Goal: Consume media (video, audio)

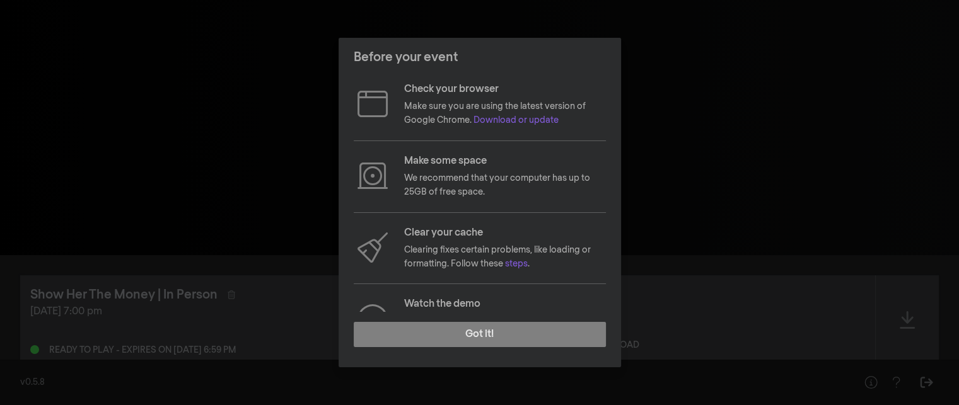
scroll to position [149, 0]
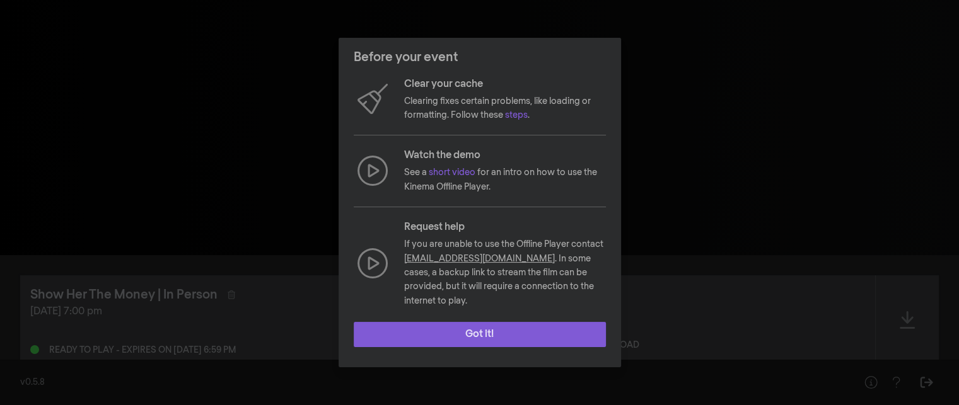
click at [534, 335] on button "Got it!" at bounding box center [480, 334] width 252 height 25
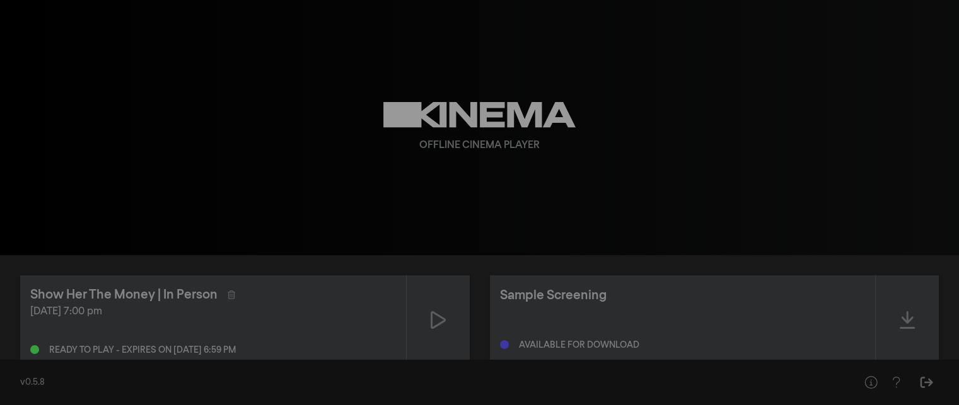
scroll to position [33, 0]
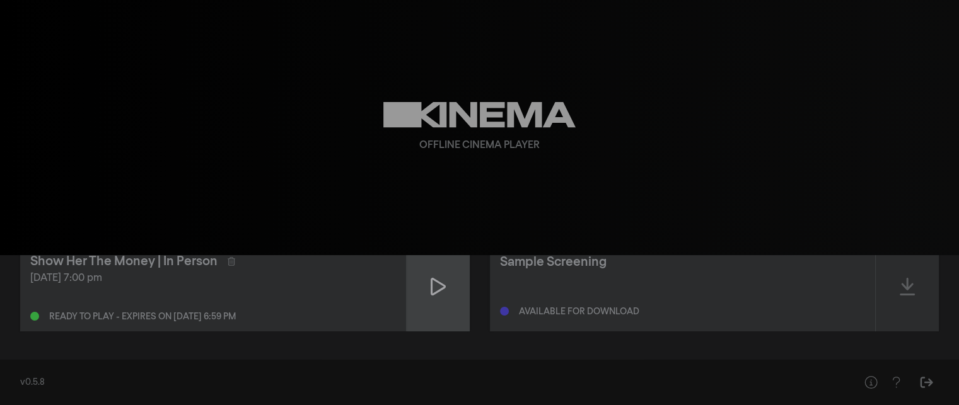
click at [453, 287] on div at bounding box center [438, 287] width 63 height 90
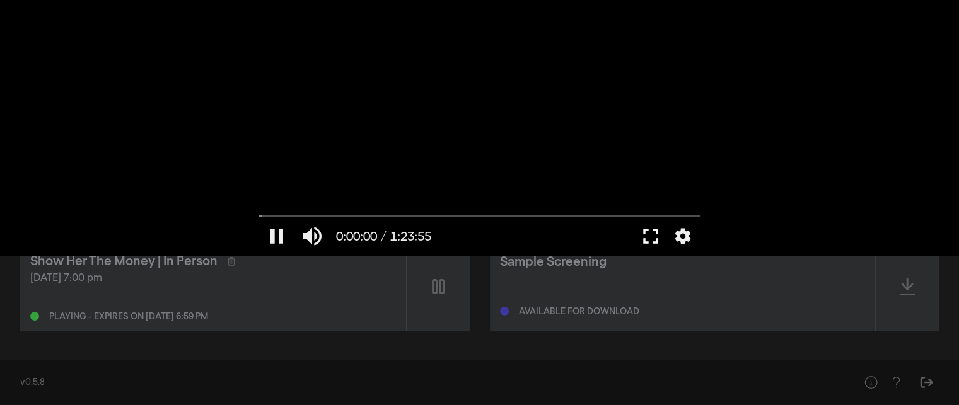
click at [654, 238] on button "fullscreen" at bounding box center [650, 236] width 35 height 38
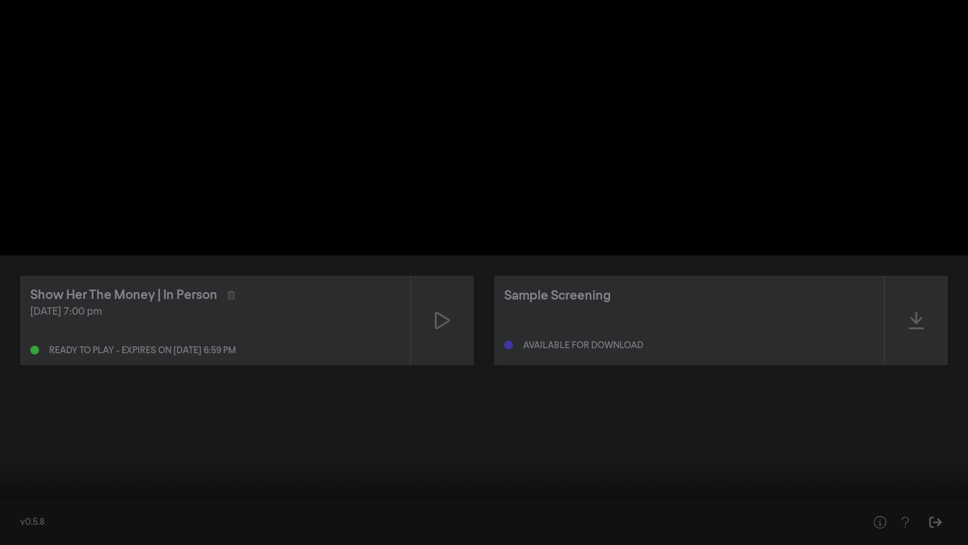
drag, startPoint x: 8, startPoint y: 507, endPoint x: 0, endPoint y: 509, distance: 7.8
click at [6, 405] on input "Seek" at bounding box center [484, 505] width 956 height 8
click at [30, 405] on input "Seek" at bounding box center [484, 505] width 956 height 8
drag, startPoint x: 29, startPoint y: 506, endPoint x: 13, endPoint y: 511, distance: 16.4
click at [13, 405] on input "Seek" at bounding box center [484, 505] width 956 height 8
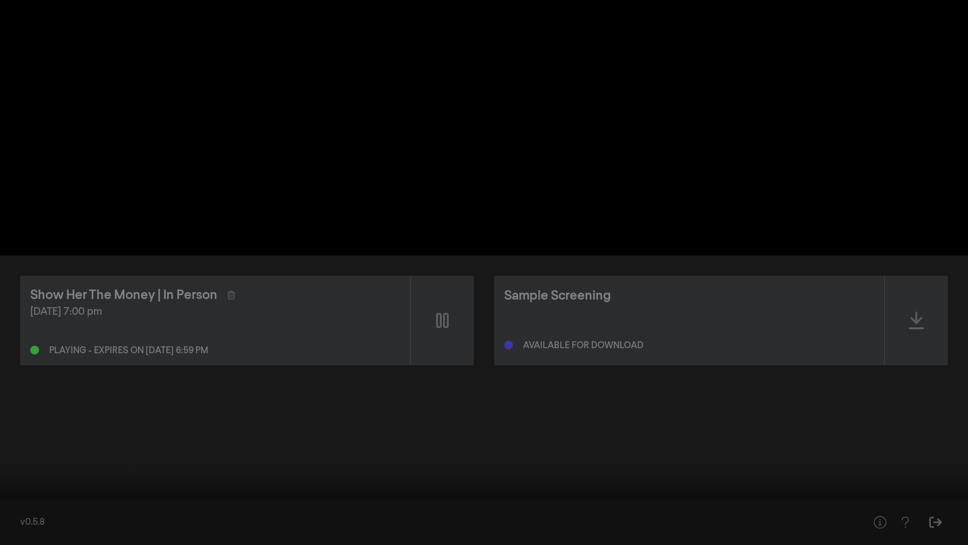
type input "18.848692"
click at [28, 405] on button "pause" at bounding box center [23, 526] width 35 height 38
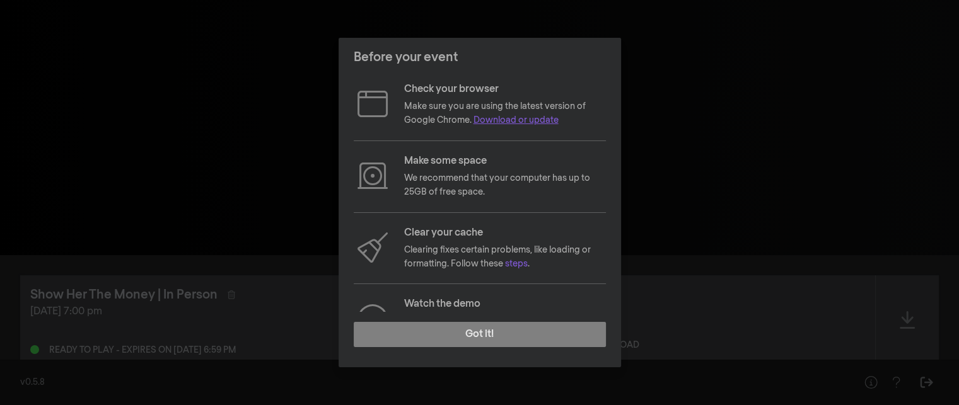
click at [500, 119] on link "Download or update" at bounding box center [515, 120] width 85 height 9
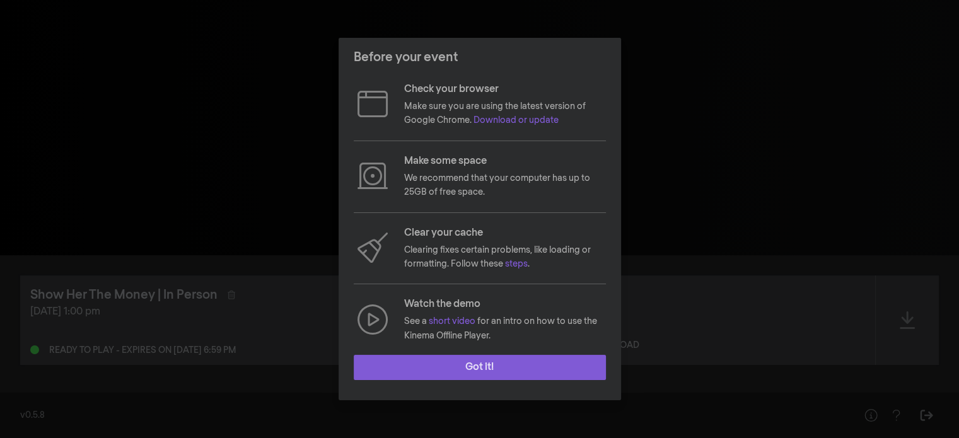
click at [462, 368] on button "Got it!" at bounding box center [480, 367] width 252 height 25
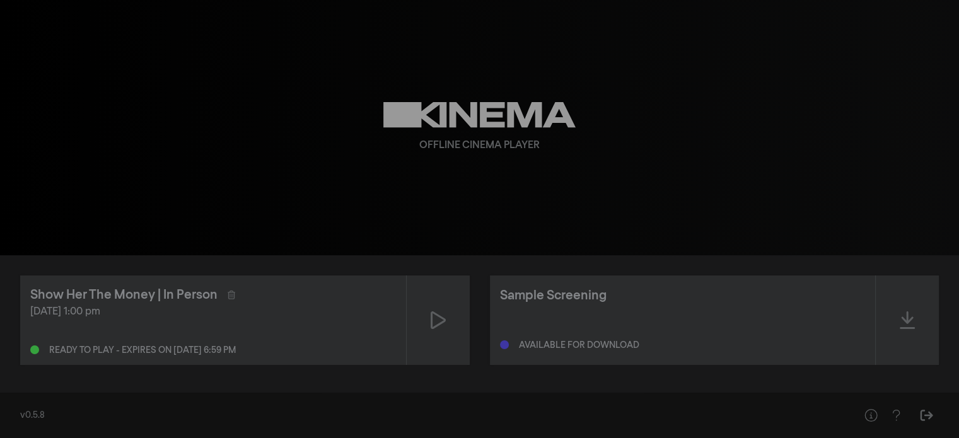
scroll to position [1, 0]
click at [432, 320] on icon at bounding box center [438, 320] width 15 height 20
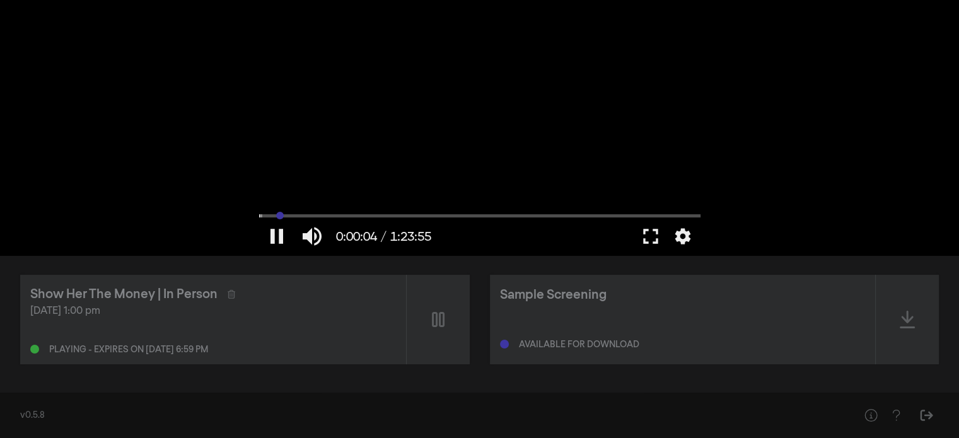
click at [280, 217] on input "Seek" at bounding box center [479, 216] width 441 height 8
click at [333, 216] on input "Seek" at bounding box center [479, 216] width 441 height 8
click at [371, 215] on input "Seek" at bounding box center [479, 216] width 441 height 8
click at [649, 235] on button "fullscreen" at bounding box center [650, 236] width 35 height 38
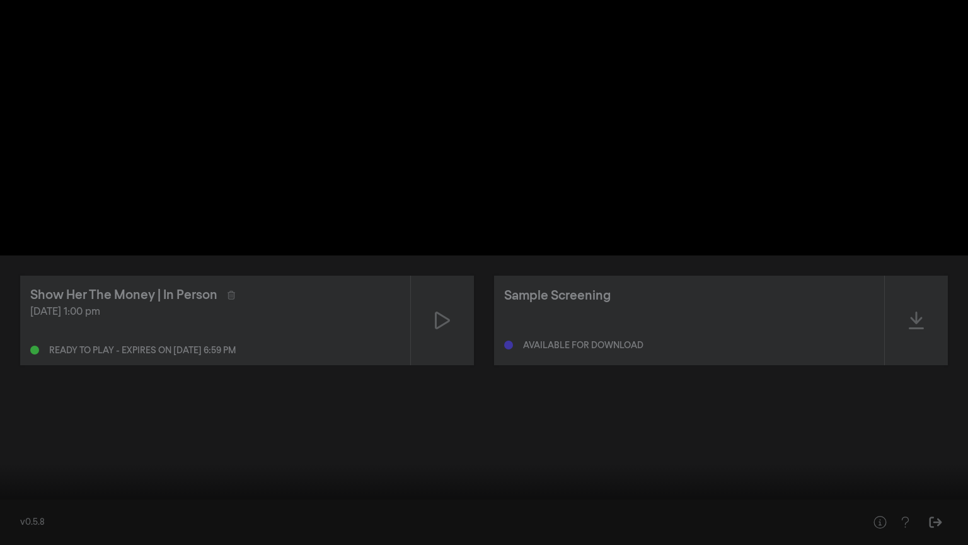
click at [101, 437] on input "Seek" at bounding box center [484, 505] width 956 height 8
click at [332, 437] on input "Seek" at bounding box center [484, 505] width 956 height 8
click at [429, 437] on input "Seek" at bounding box center [484, 505] width 956 height 8
click at [11, 437] on input "Seek" at bounding box center [484, 505] width 956 height 8
click at [23, 437] on button "pause" at bounding box center [23, 526] width 35 height 38
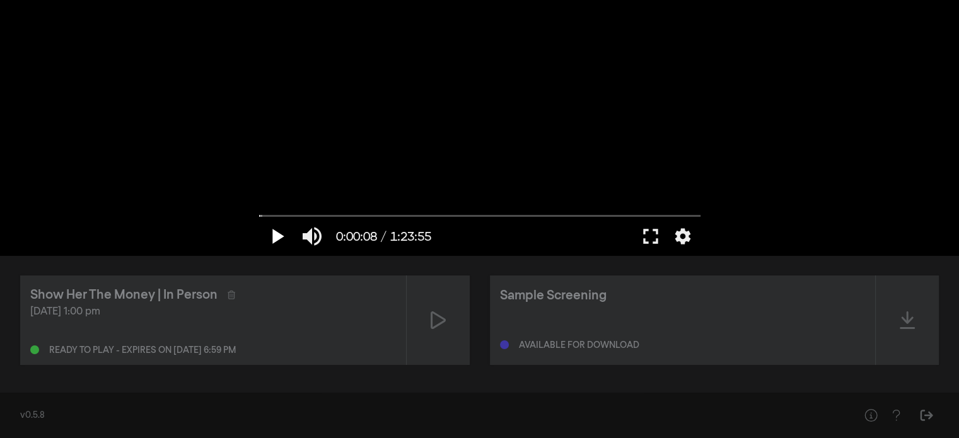
click at [278, 233] on button "play_arrow" at bounding box center [276, 236] width 35 height 38
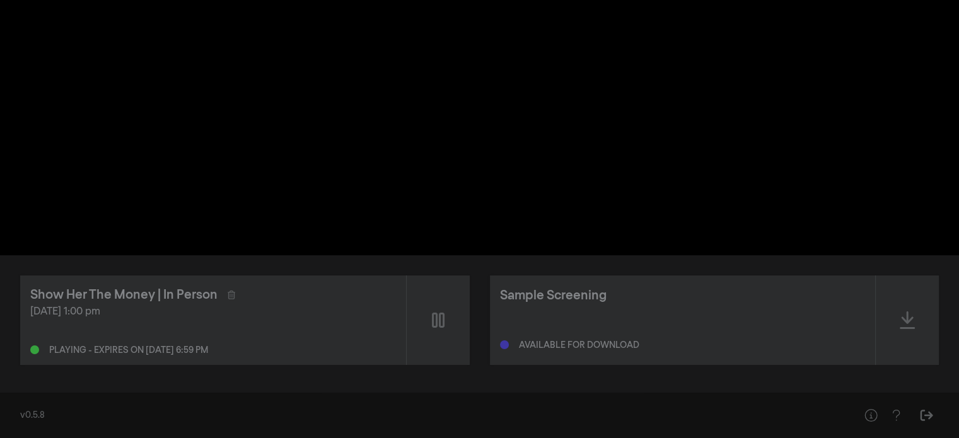
click at [275, 238] on button "pause" at bounding box center [276, 236] width 35 height 38
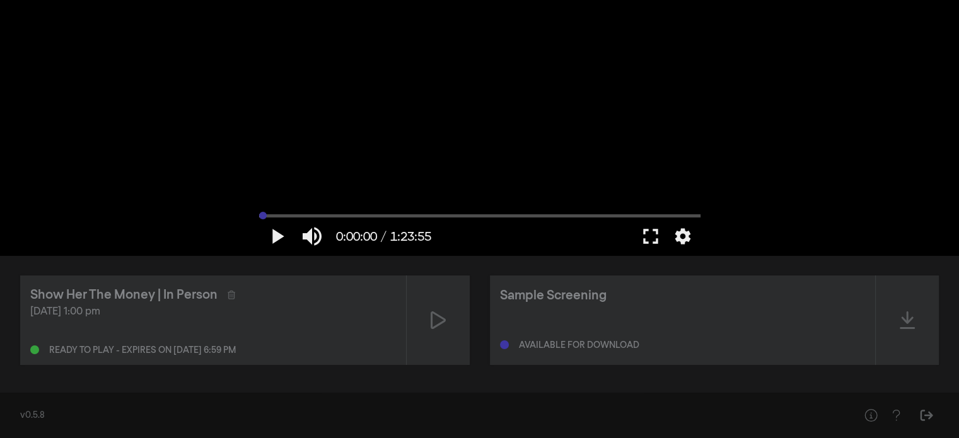
drag, startPoint x: 262, startPoint y: 212, endPoint x: 255, endPoint y: 214, distance: 7.8
type input "0"
click at [259, 214] on input "Seek" at bounding box center [479, 216] width 441 height 8
